Goal: Task Accomplishment & Management: Use online tool/utility

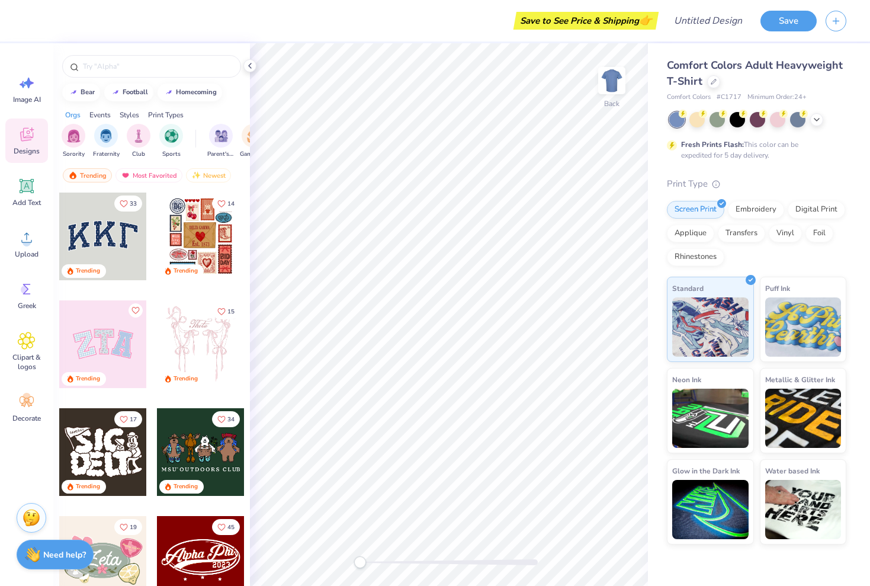
click at [33, 136] on icon at bounding box center [26, 135] width 13 height 14
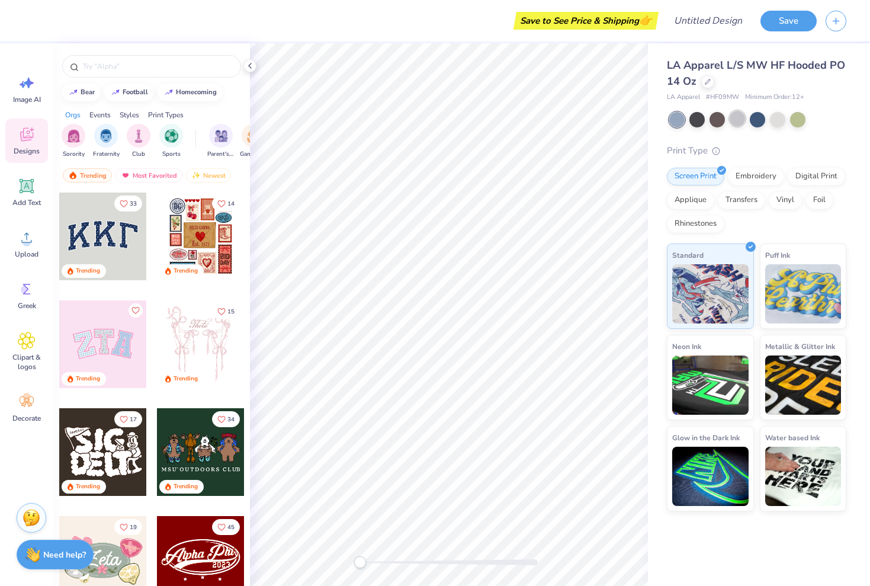
click at [741, 124] on div at bounding box center [737, 118] width 15 height 15
click at [776, 123] on div at bounding box center [777, 118] width 15 height 15
click at [758, 119] on div at bounding box center [757, 118] width 15 height 15
click at [736, 118] on div at bounding box center [737, 118] width 15 height 15
click at [718, 120] on div at bounding box center [717, 118] width 15 height 15
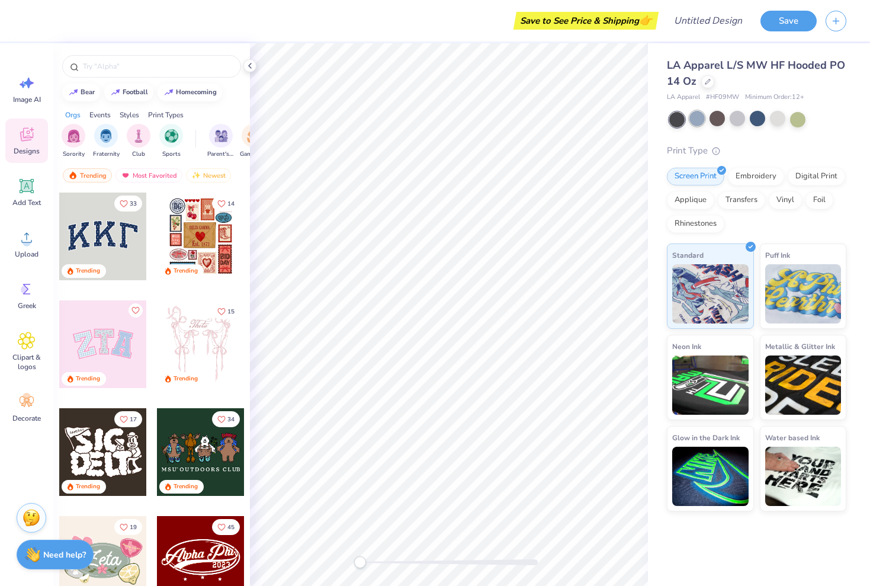
click at [702, 118] on div at bounding box center [697, 118] width 15 height 15
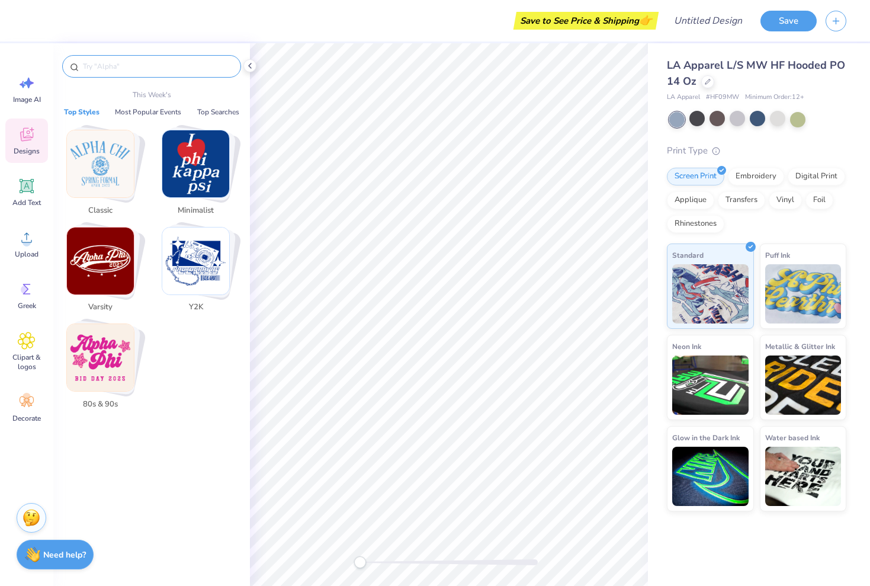
click at [184, 65] on input "text" at bounding box center [158, 66] width 152 height 12
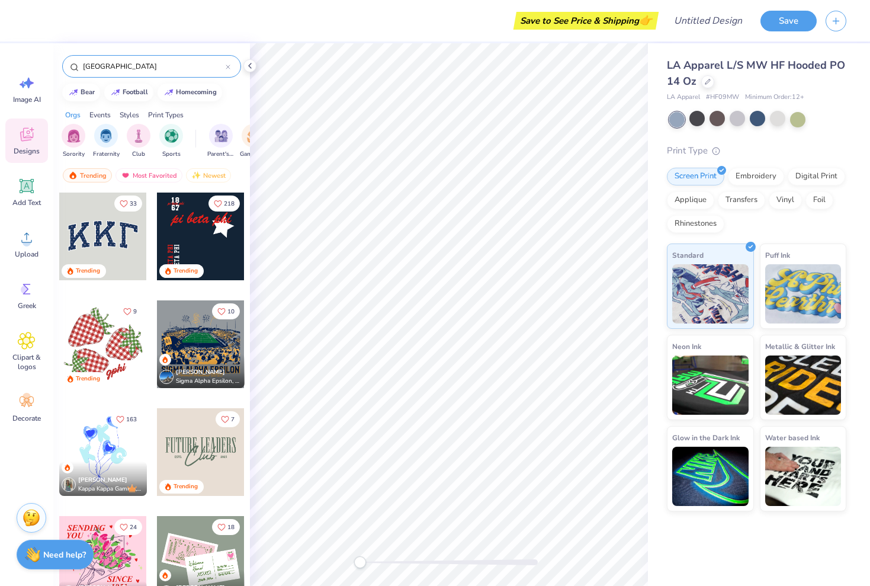
type input "greece"
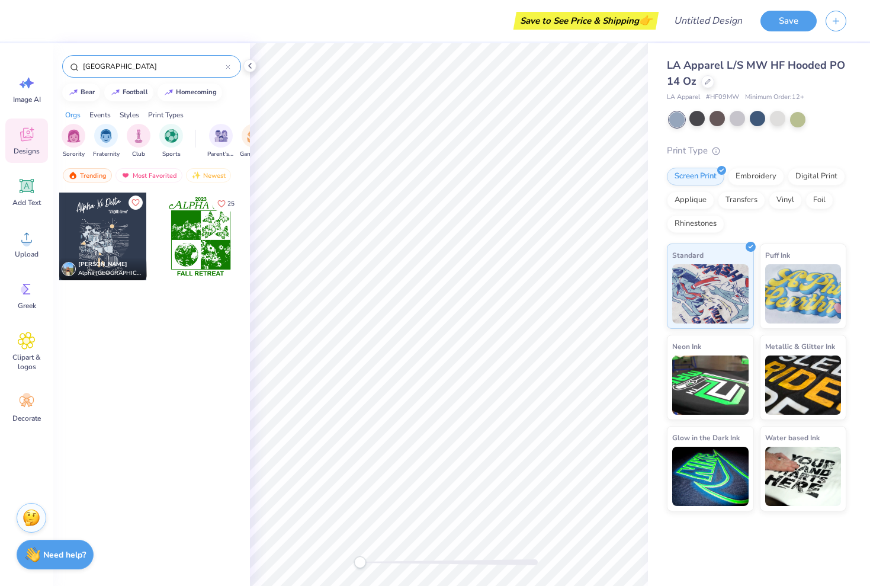
click at [231, 65] on div "greece" at bounding box center [151, 66] width 179 height 23
click at [228, 66] on icon at bounding box center [228, 67] width 5 height 5
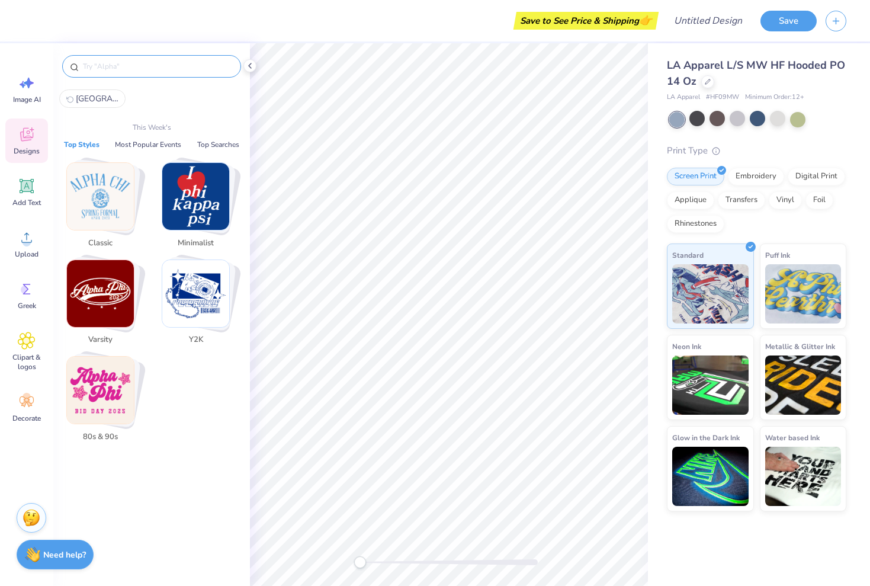
click at [197, 66] on input "text" at bounding box center [158, 66] width 152 height 12
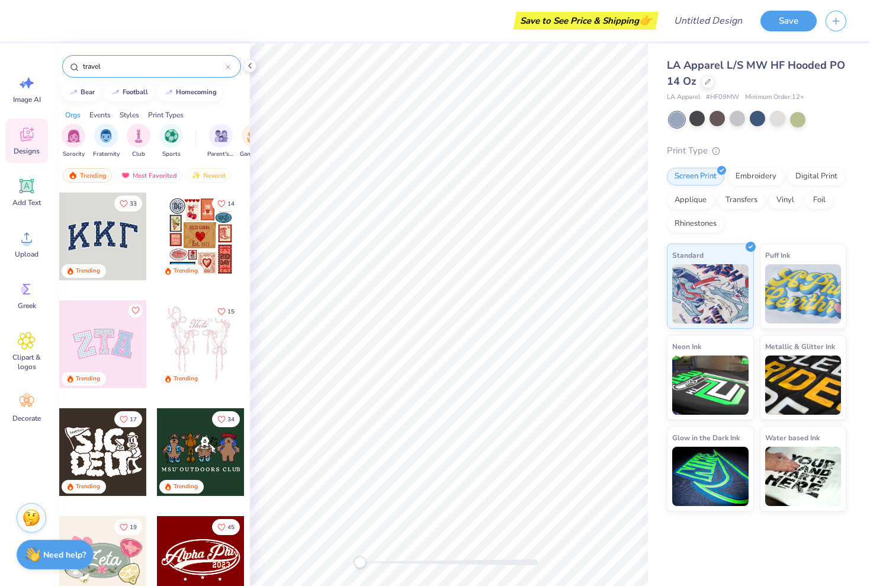
type input "travel"
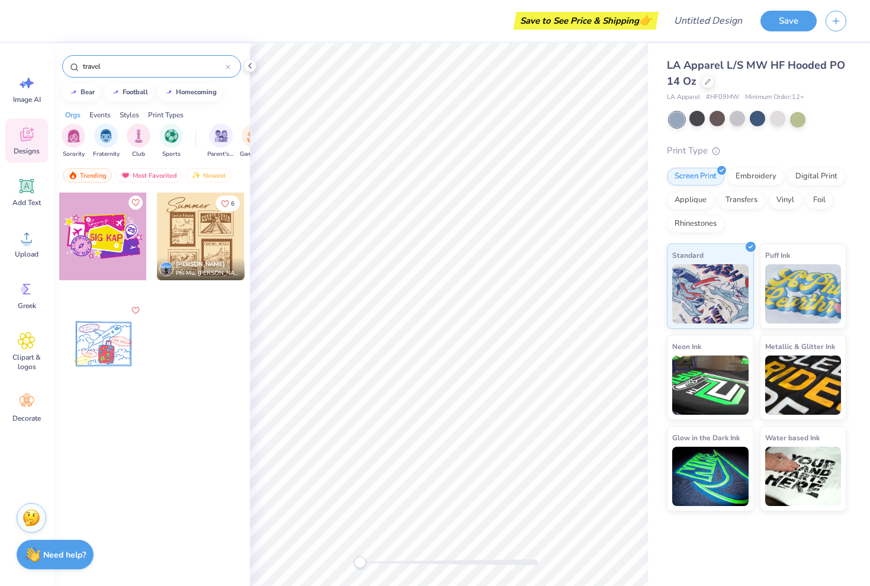
click at [107, 354] on div at bounding box center [103, 344] width 88 height 88
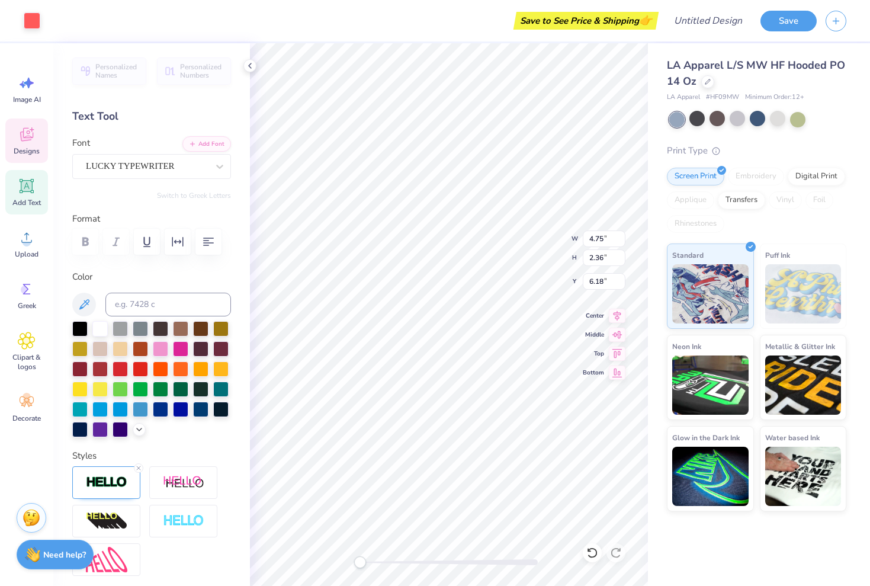
type input "12.97"
type input "10.46"
type input "2.64"
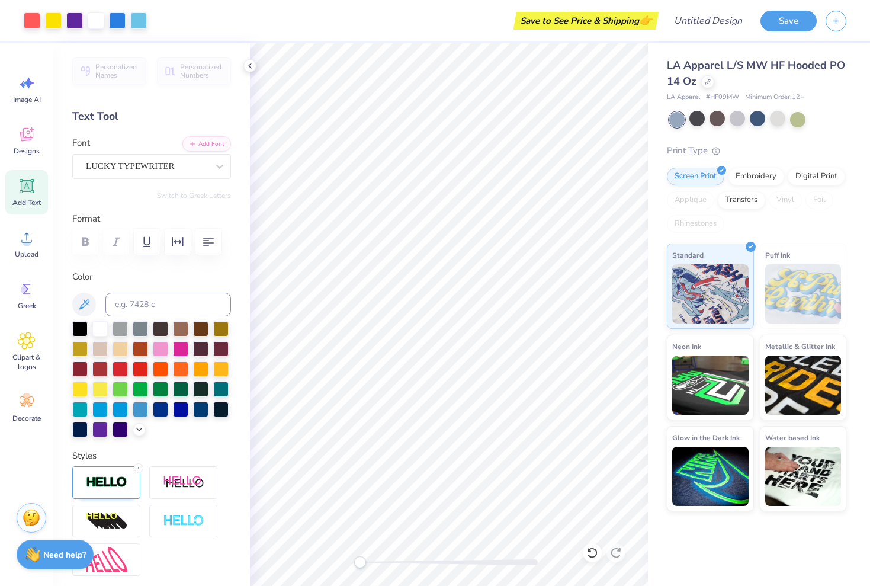
scroll to position [11, 0]
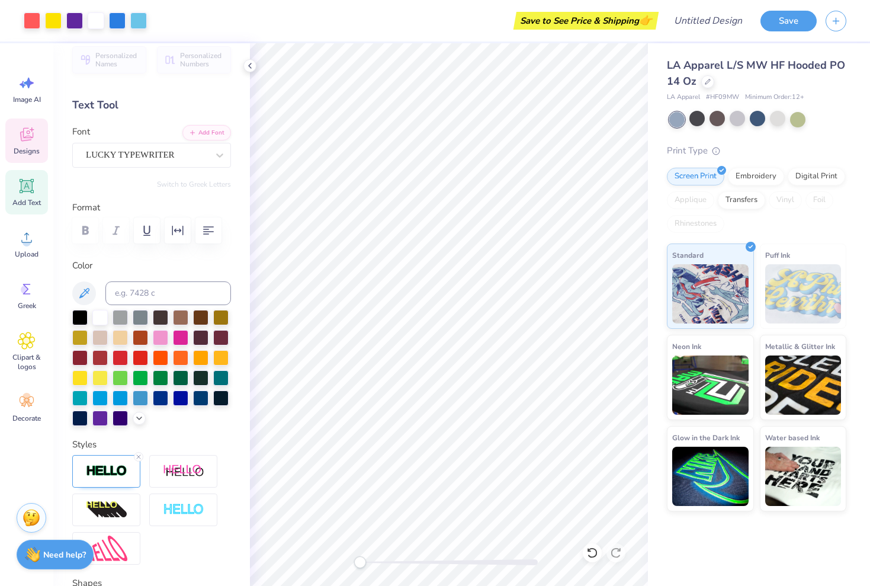
click at [21, 132] on icon at bounding box center [26, 135] width 13 height 14
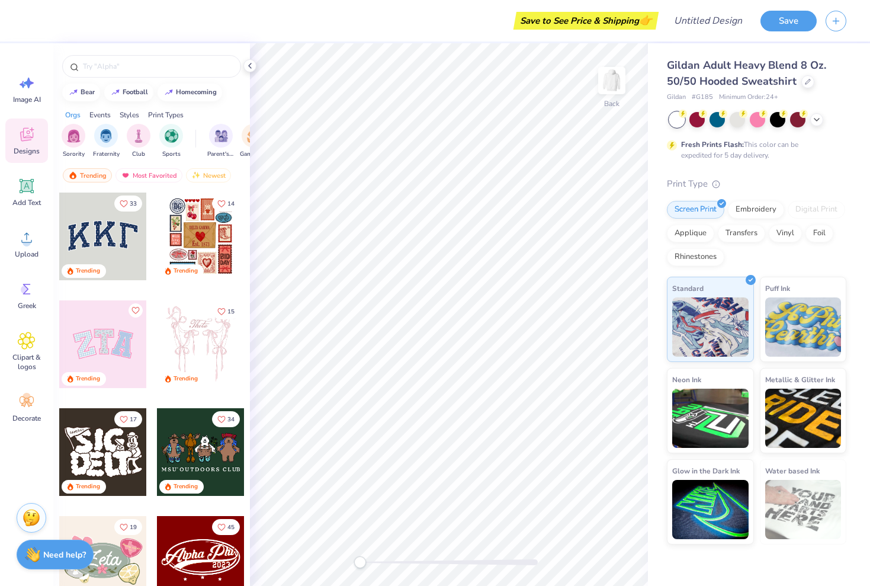
click at [123, 232] on div at bounding box center [103, 237] width 88 height 88
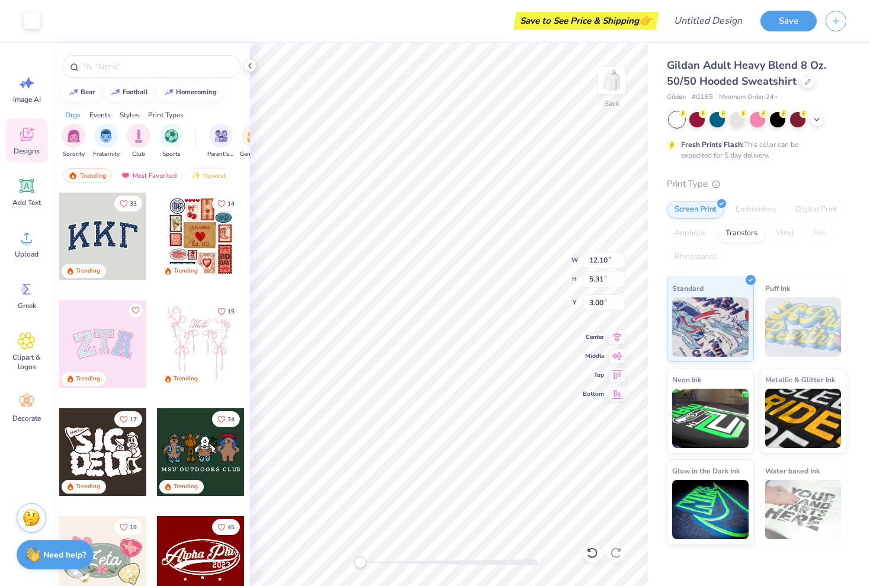
type input "11.79"
type input "4.93"
type input "3.13"
type input "12.10"
type input "5.31"
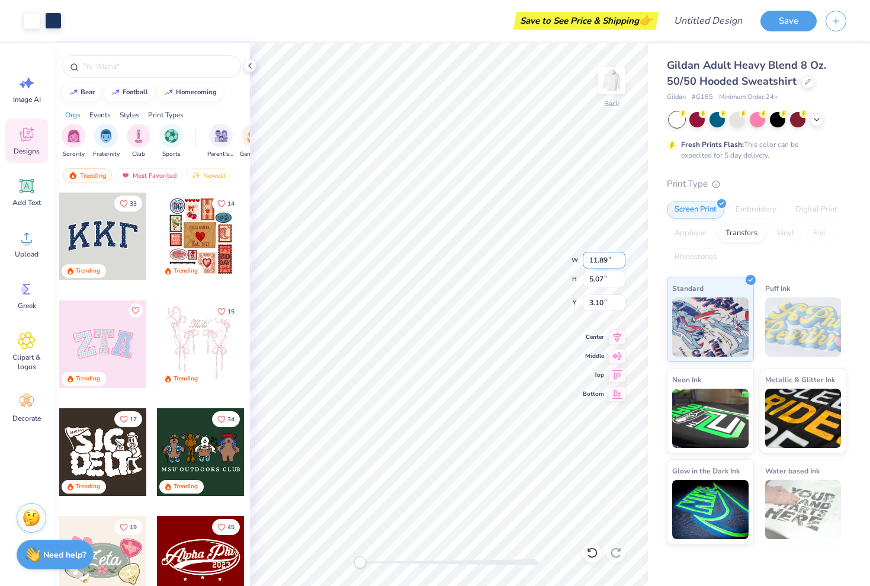
type input "3.00"
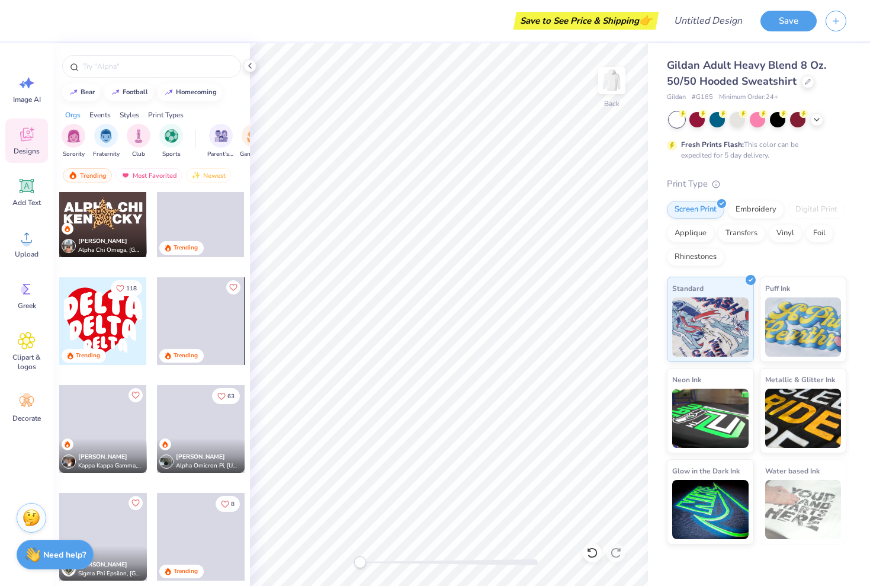
scroll to position [2286, 0]
